Goal: Task Accomplishment & Management: Complete application form

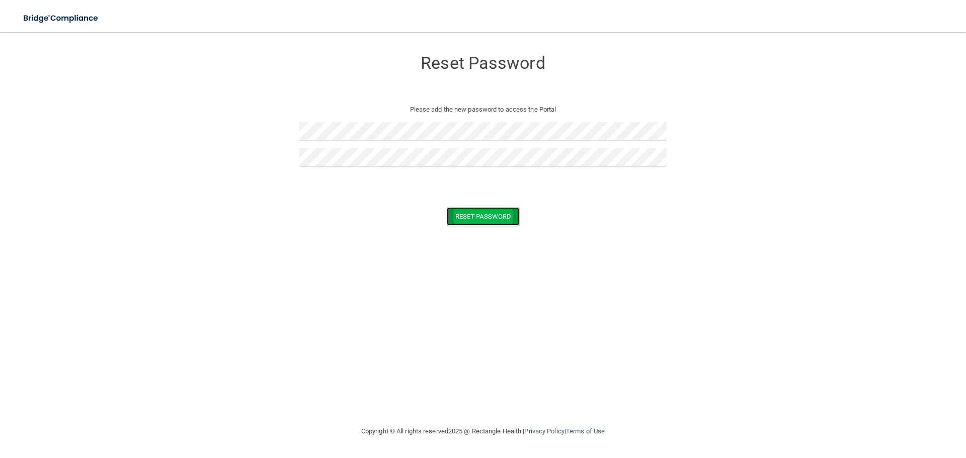
click at [472, 214] on button "Reset Password" at bounding box center [483, 216] width 72 height 19
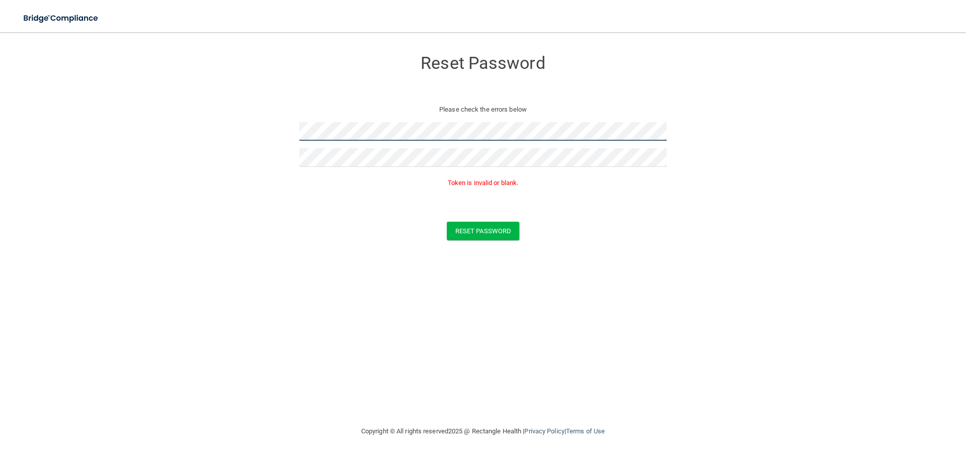
click at [284, 133] on form "Reset Password Please check the errors below Token is invalid or blank. Reset P…" at bounding box center [482, 147] width 925 height 210
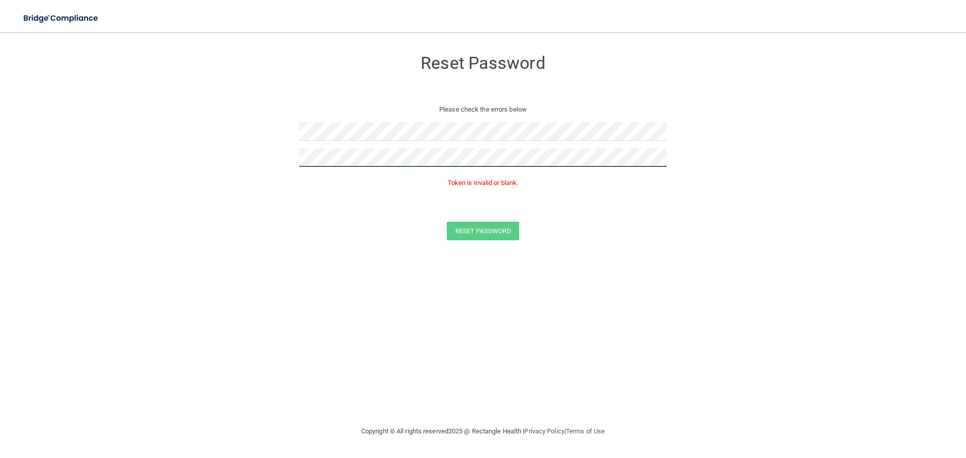
click at [273, 154] on form "Reset Password Please check the errors below Token is invalid or blank. Reset P…" at bounding box center [482, 147] width 925 height 210
click at [277, 170] on form "Reset Password Please check the errors below Passwords have to match Token is i…" at bounding box center [482, 155] width 925 height 227
click at [463, 229] on button "Reset Password" at bounding box center [483, 231] width 72 height 19
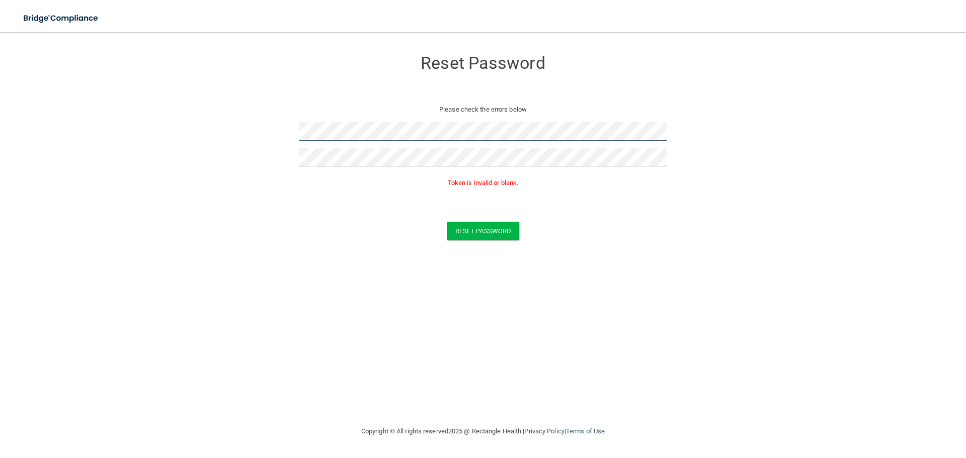
click at [272, 141] on form "Reset Password Please check the errors below Token is invalid or blank. Reset P…" at bounding box center [482, 147] width 925 height 210
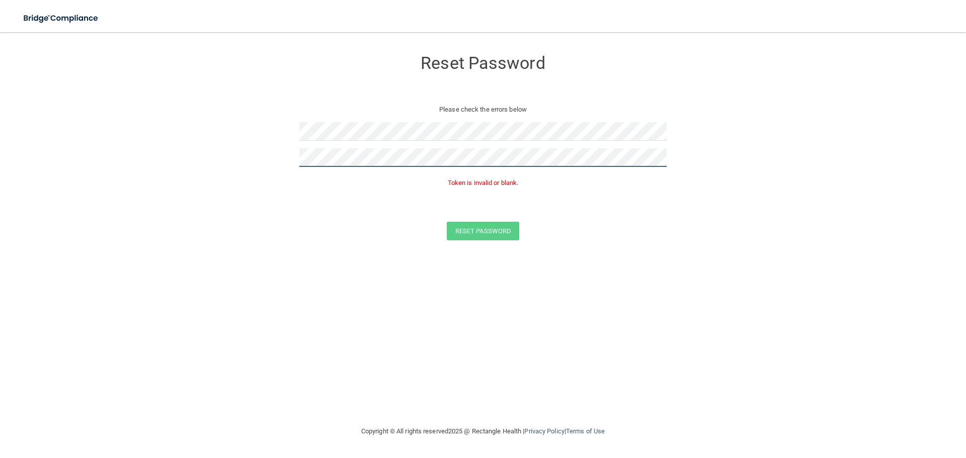
click at [262, 169] on form "Reset Password Please check the errors below Token is invalid or blank. Reset P…" at bounding box center [482, 147] width 925 height 210
click at [486, 232] on button "Reset Password" at bounding box center [483, 231] width 72 height 19
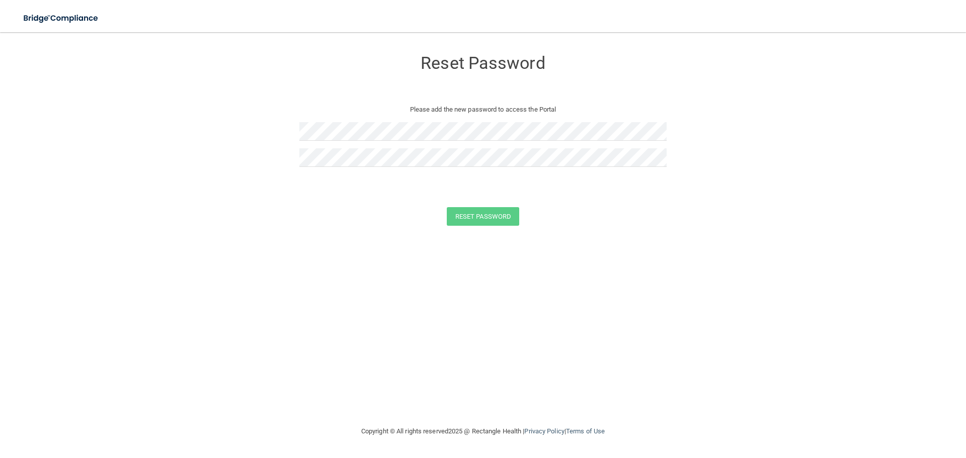
click at [297, 133] on form "Reset Password Please add the new password to access the Portal Reset Password …" at bounding box center [482, 140] width 925 height 196
click at [466, 212] on button "Reset Password" at bounding box center [483, 216] width 72 height 19
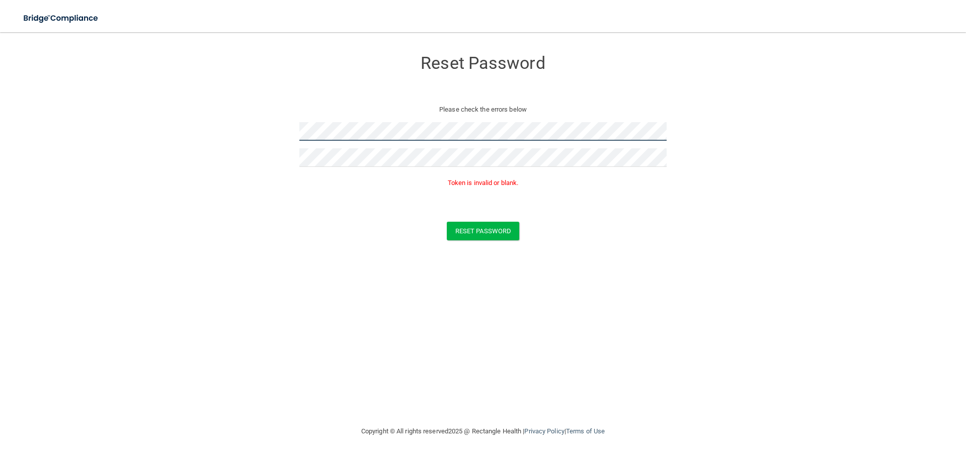
click at [271, 133] on form "Reset Password Please check the errors below Token is invalid or blank. Reset P…" at bounding box center [482, 147] width 925 height 210
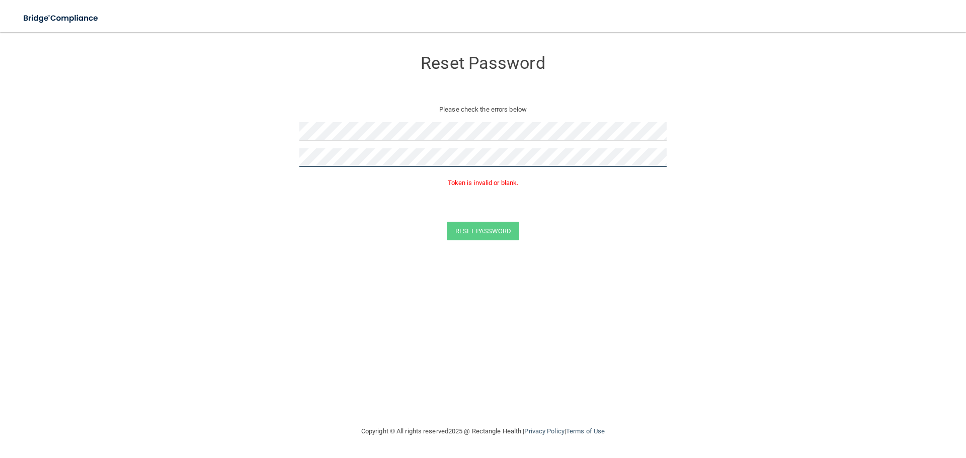
click at [259, 163] on form "Reset Password Please check the errors below Token is invalid or blank. Reset P…" at bounding box center [482, 147] width 925 height 210
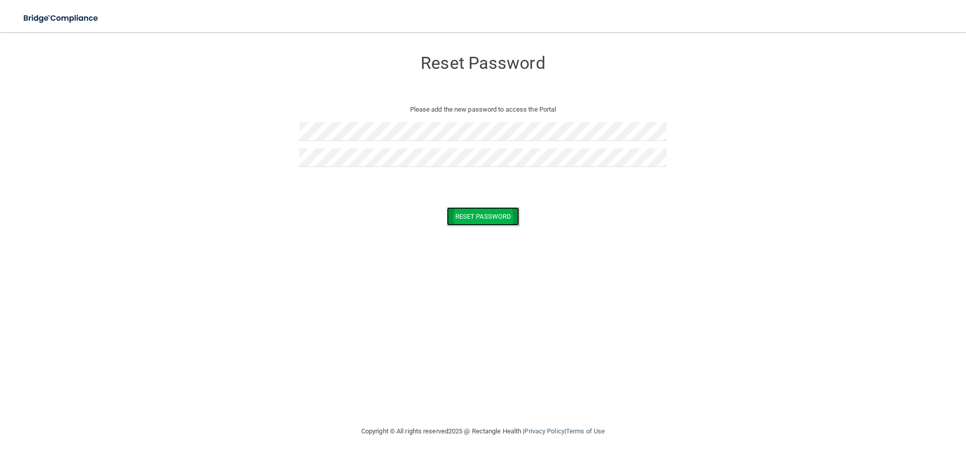
click at [486, 214] on button "Reset Password" at bounding box center [483, 216] width 72 height 19
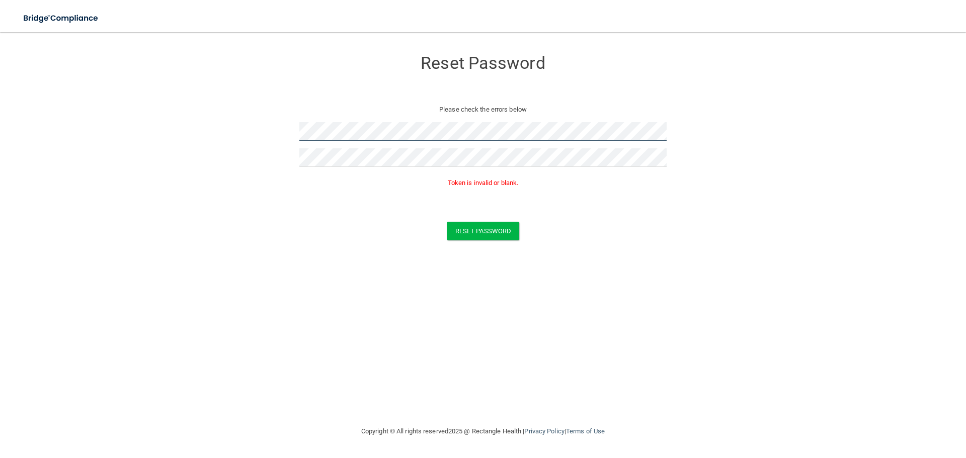
click at [261, 134] on form "Reset Password Please check the errors below Token is invalid or blank. Reset P…" at bounding box center [482, 147] width 925 height 210
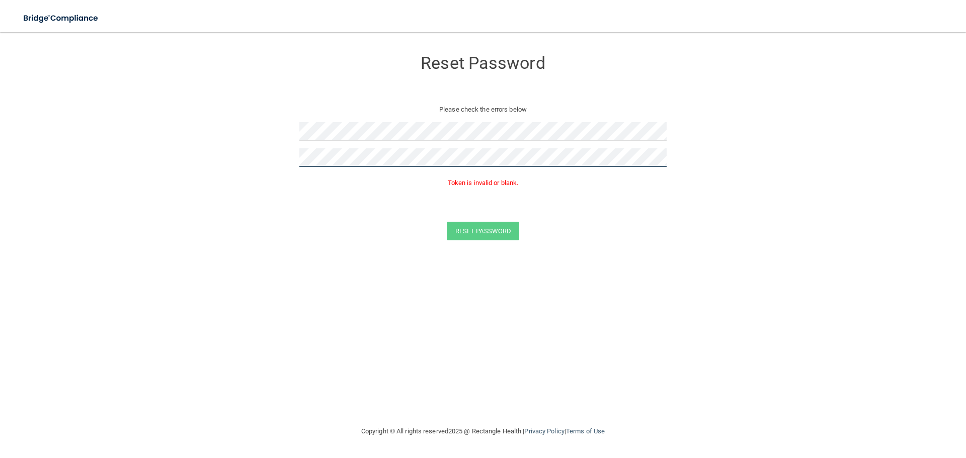
click at [222, 171] on form "Reset Password Please check the errors below Token is invalid or blank. Reset P…" at bounding box center [482, 147] width 925 height 210
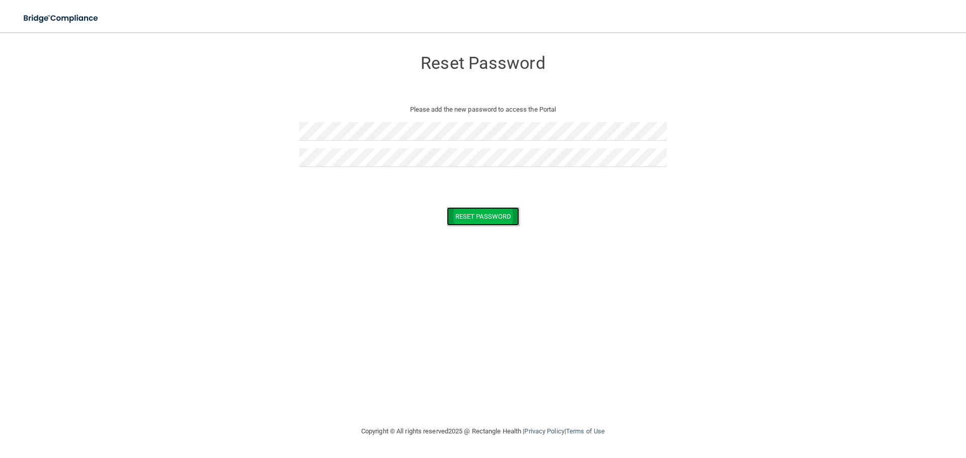
click at [477, 211] on button "Reset Password" at bounding box center [483, 216] width 72 height 19
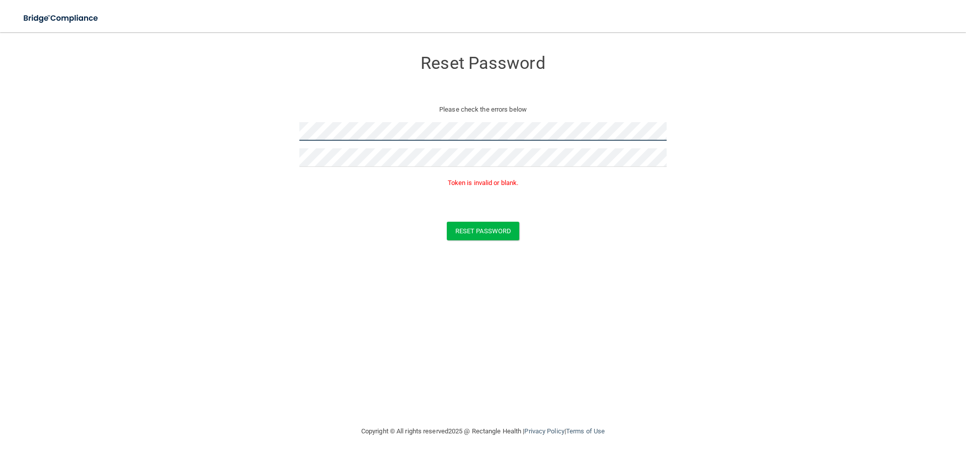
click at [286, 133] on form "Reset Password Please check the errors below Token is invalid or blank. Reset P…" at bounding box center [482, 147] width 925 height 210
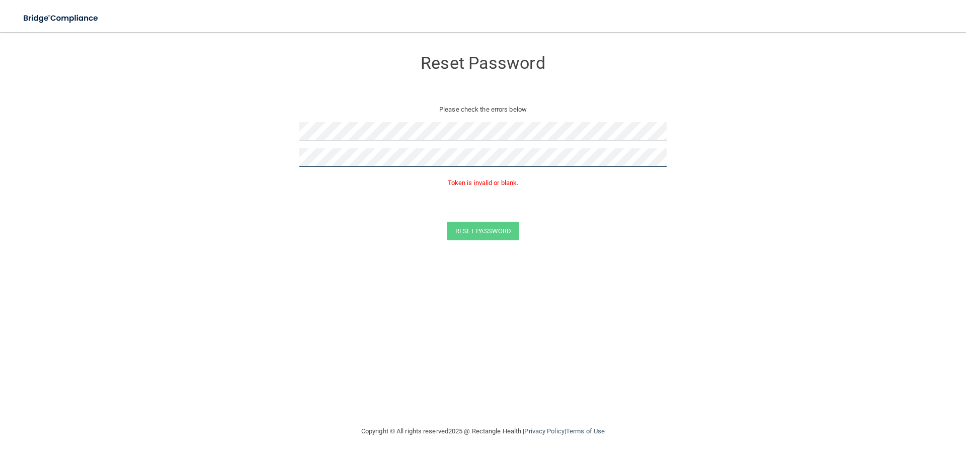
click at [292, 161] on form "Reset Password Please check the errors below Token is invalid or blank. Reset P…" at bounding box center [482, 147] width 925 height 210
